Goal: Transaction & Acquisition: Book appointment/travel/reservation

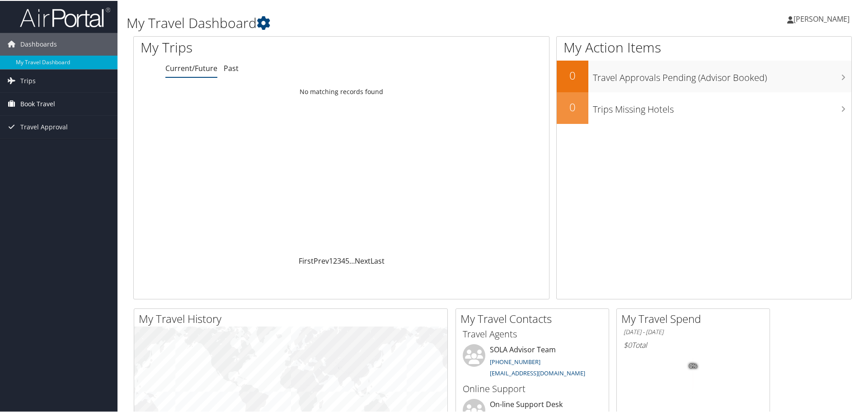
click at [48, 109] on span "Book Travel" at bounding box center [37, 103] width 35 height 23
click at [53, 134] on link "Book/Manage Online Trips" at bounding box center [59, 135] width 118 height 14
